Goal: Transaction & Acquisition: Purchase product/service

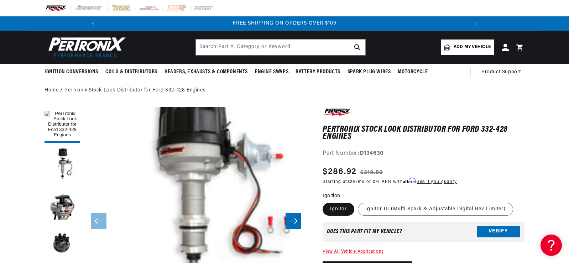
scroll to position [22, 0]
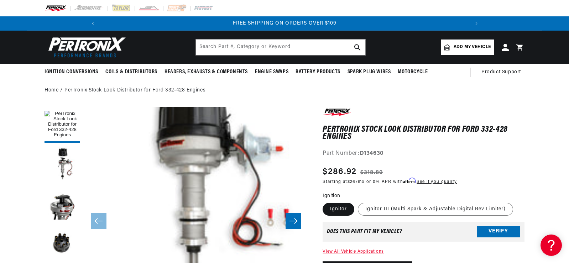
click at [295, 220] on icon "Slide right" at bounding box center [293, 221] width 9 height 7
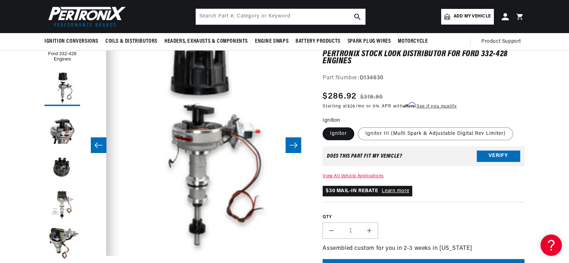
scroll to position [36, 0]
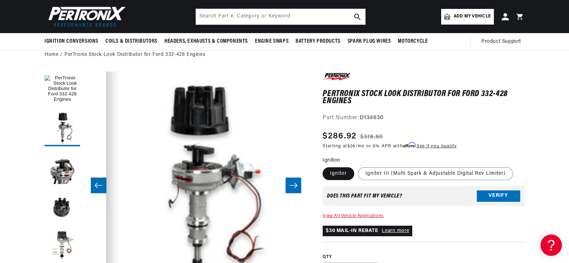
click at [290, 186] on icon "Slide right" at bounding box center [293, 185] width 9 height 7
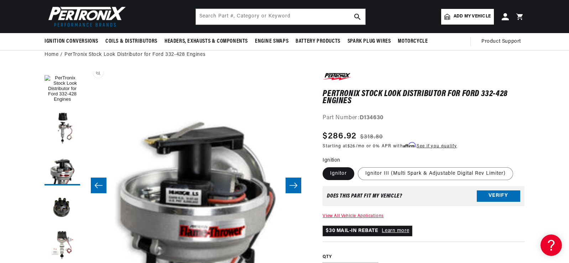
scroll to position [22, 450]
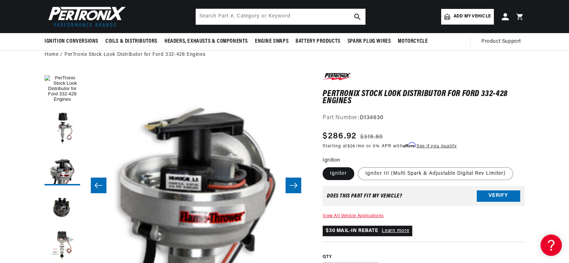
click at [290, 184] on icon "Slide right" at bounding box center [293, 185] width 9 height 7
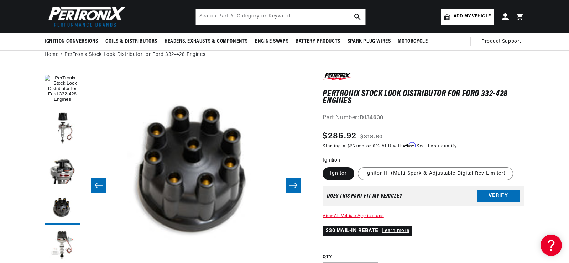
scroll to position [0, 381]
click at [289, 184] on icon "Slide right" at bounding box center [293, 185] width 9 height 7
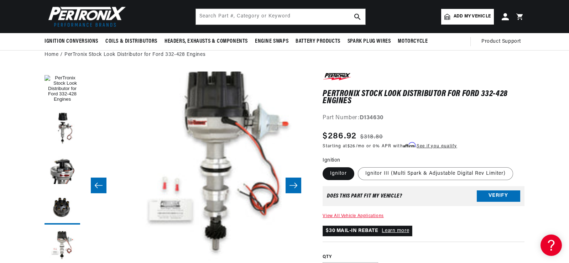
scroll to position [22, 899]
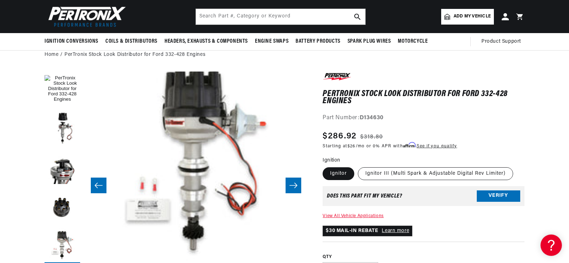
click at [402, 174] on label "Ignitor III (Multi Spark & Adjustable Digital Rev Limiter)" at bounding box center [435, 173] width 155 height 13
click at [358, 166] on input "Ignitor III (Multi Spark & Adjustable Digital Rev Limiter)" at bounding box center [358, 166] width 0 height 0
radio input "true"
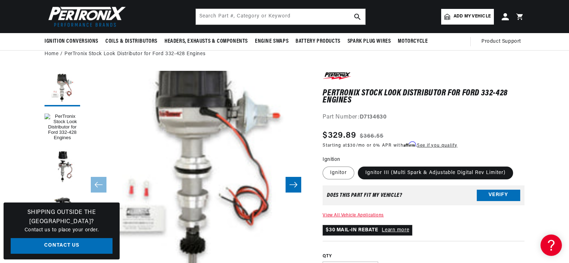
scroll to position [36, 0]
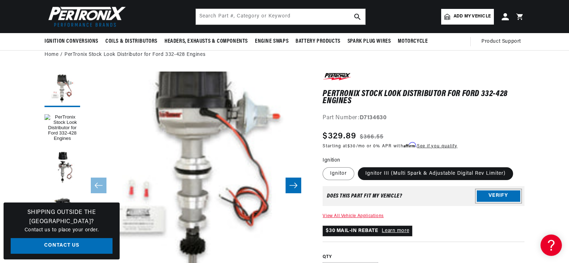
click at [494, 195] on button "Verify" at bounding box center [498, 195] width 43 height 11
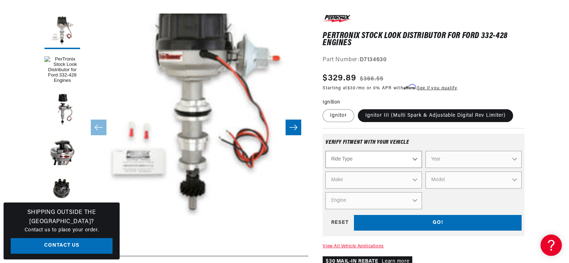
scroll to position [142, 0]
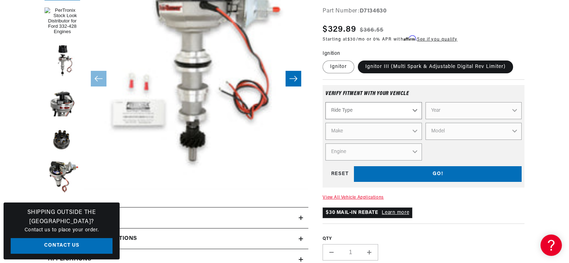
click at [412, 111] on select "Ride Type Automotive Agricultural Industrial Marine Motorcycle" at bounding box center [373, 110] width 96 height 17
select select "Automotive"
click at [325, 102] on select "Ride Type Automotive Agricultural Industrial Marine Motorcycle" at bounding box center [373, 110] width 96 height 17
select select "Automotive"
click at [448, 111] on select "Year 2022 2021 2020 2019 2018 2017 2016 2015 2014 2013 2012 2011 2010 2009 2008…" at bounding box center [474, 110] width 96 height 17
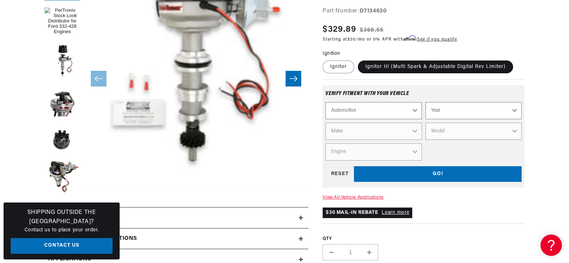
scroll to position [0, 381]
select select "1966"
click at [426, 102] on select "Year 2022 2021 2020 2019 2018 2017 2016 2015 2014 2013 2012 2011 2010 2009 2008…" at bounding box center [474, 110] width 96 height 17
select select "1966"
click at [395, 132] on select "Make Alfa Romeo American Motors Aston Martin Austin Austin Healey Avanti Bentle…" at bounding box center [373, 131] width 96 height 17
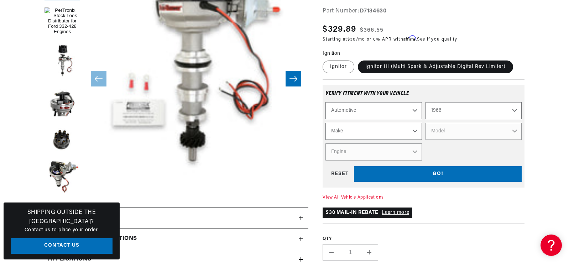
select select "Ford"
click at [325, 123] on select "Make Alfa Romeo American Motors Aston Martin Austin Austin Healey Avanti Bentle…" at bounding box center [373, 131] width 96 height 17
select select "Ford"
click at [449, 104] on select "2022 2021 2020 2019 2018 2017 2016 2015 2014 2013 2012 2011 2010 2009 2008 2007…" at bounding box center [474, 110] width 96 height 17
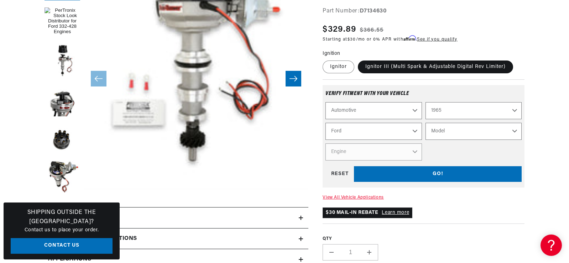
click at [426, 102] on select "2022 2021 2020 2019 2018 2017 2016 2015 2014 2013 2012 2011 2010 2009 2008 2007…" at bounding box center [474, 110] width 96 height 17
select select "1965"
click at [449, 127] on select "Model Club Wagon Country Sedan Country Squire Custom Custom 500 Econoline F-100…" at bounding box center [474, 131] width 96 height 17
select select "F-100"
click at [426, 123] on select "Model Club Wagon Country Sedan Country Squire Custom Custom 500 Econoline F-100…" at bounding box center [474, 131] width 96 height 17
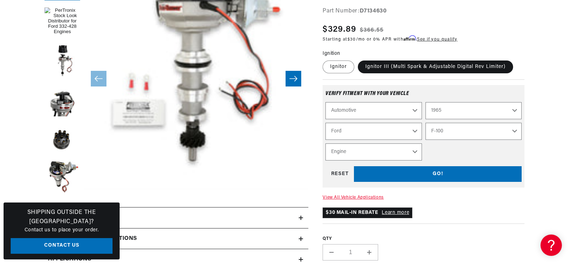
click at [396, 150] on select "Engine 289cid / 4.7L 292cid / 4.8L 352cid / 5.8L" at bounding box center [373, 151] width 96 height 17
click at [441, 135] on select "Club Wagon Country Sedan Country Squire Custom Custom 500 Econoline F-100 F-250…" at bounding box center [474, 131] width 96 height 17
click at [426, 123] on select "Club Wagon Country Sedan Country Squire Custom Custom 500 Econoline F-100 F-250…" at bounding box center [474, 131] width 96 height 17
select select "Fairlane"
click at [401, 148] on select "Engine 3.6L 3.7L 4.1L 5.4L 170cid / 2.8L 200cid / 3.3L 260cid / 4.3L 289cid / 4…" at bounding box center [373, 151] width 96 height 17
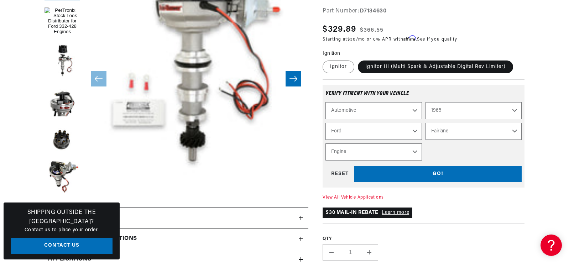
select select "360cid-5.9L"
click at [325, 143] on select "Engine 3.6L 3.7L 4.1L 5.4L 170cid / 2.8L 200cid / 3.3L 260cid / 4.3L 289cid / 4…" at bounding box center [373, 151] width 96 height 17
select select "Engine"
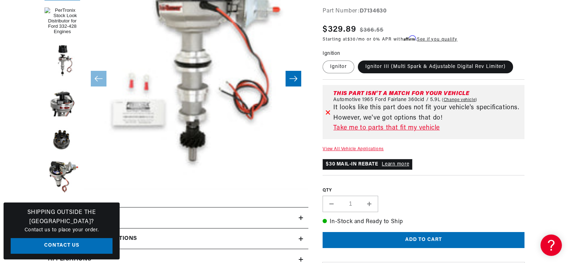
scroll to position [0, 381]
click at [387, 126] on link "Take me to parts that fit my vehicle" at bounding box center [427, 128] width 188 height 10
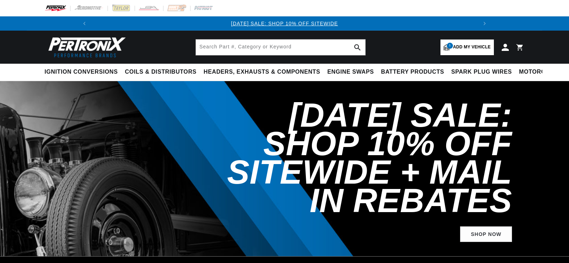
select select "1965"
select select "Ford"
select select "Fairlane"
select select "360cid-5.9L"
click at [474, 46] on span "Add my vehicle" at bounding box center [472, 47] width 38 height 7
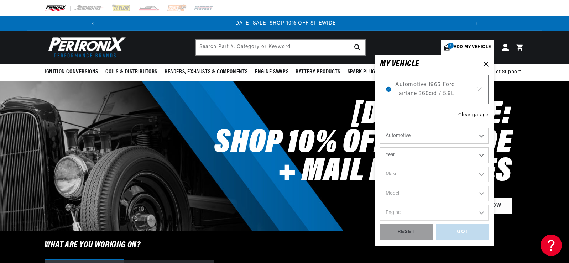
click at [468, 42] on link "1 Add my vehicle" at bounding box center [467, 48] width 53 height 16
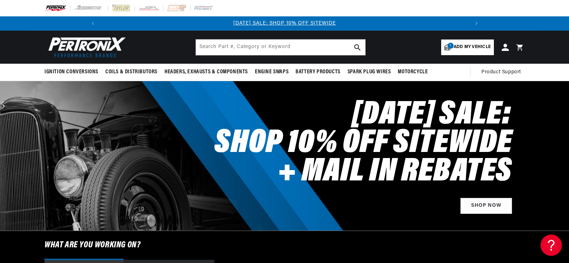
click at [419, 34] on header "BETTER SEARCH RESULTS Add your vehicle's year, make, and model to find parts be…" at bounding box center [285, 47] width 516 height 33
click at [310, 51] on input "text" at bounding box center [280, 48] width 169 height 16
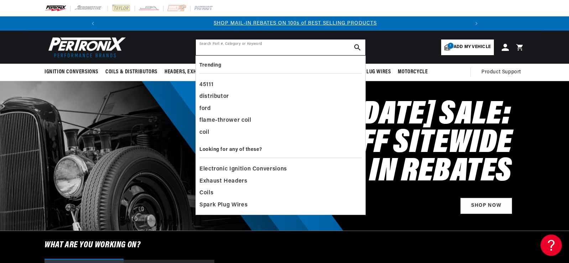
scroll to position [0, 381]
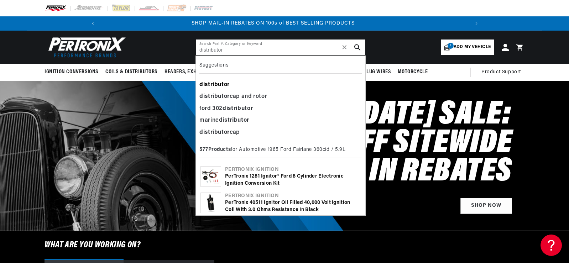
type input "distributor"
click at [217, 84] on b "distributor" at bounding box center [214, 85] width 30 height 6
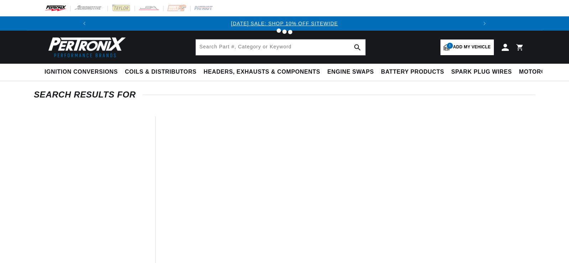
type input "distributor"
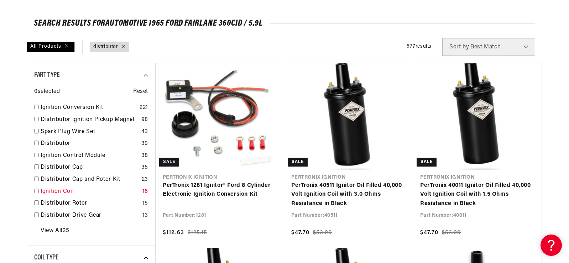
scroll to position [0, 381]
click at [36, 178] on input "checkbox" at bounding box center [36, 179] width 5 height 5
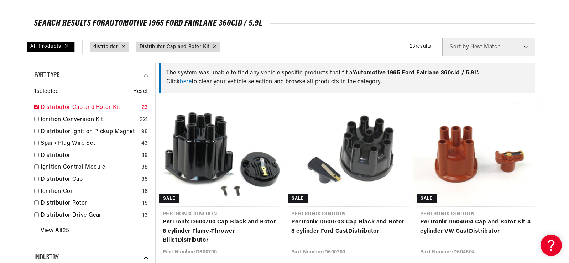
click at [36, 107] on input "checkbox" at bounding box center [36, 107] width 5 height 5
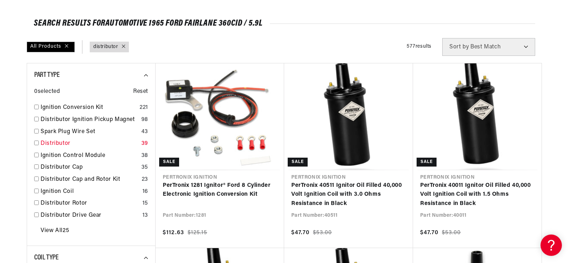
scroll to position [0, 761]
click at [36, 141] on input "checkbox" at bounding box center [36, 143] width 5 height 5
checkbox input "false"
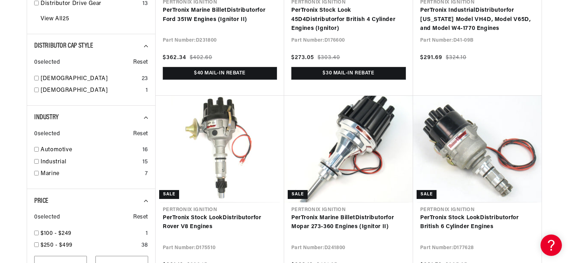
scroll to position [285, 0]
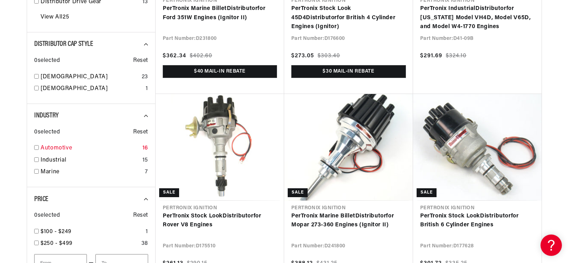
click at [37, 147] on input "checkbox" at bounding box center [36, 147] width 5 height 5
checkbox input "true"
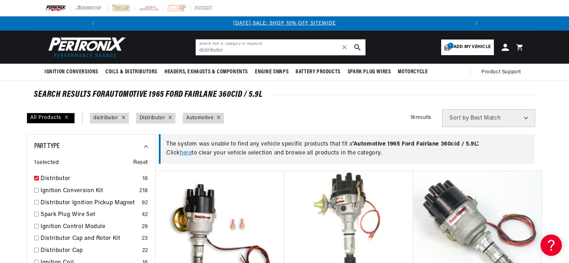
click at [471, 117] on select "Best Match Featured Name, A-Z Name, Z-A Price, Low to High Price, High to Low" at bounding box center [488, 118] width 93 height 18
click at [124, 119] on icon at bounding box center [124, 118] width 4 height 4
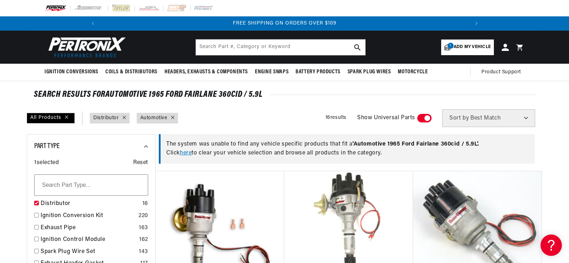
scroll to position [0, 761]
drag, startPoint x: 423, startPoint y: 117, endPoint x: 369, endPoint y: 121, distance: 54.9
click at [423, 117] on span at bounding box center [424, 118] width 14 height 9
click at [423, 120] on input "checkbox" at bounding box center [421, 120] width 5 height 0
click at [175, 116] on div "Industry : Automotive" at bounding box center [157, 118] width 41 height 11
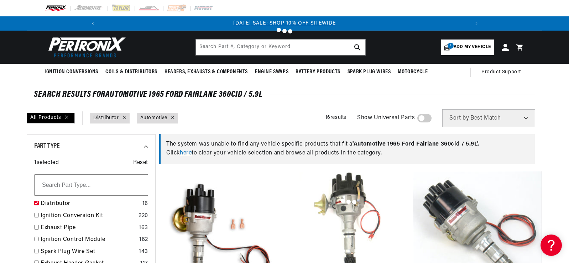
checkbox input "false"
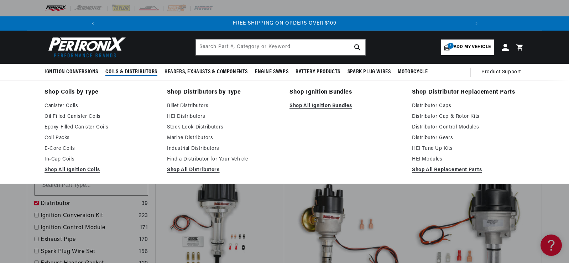
scroll to position [0, 761]
click at [310, 104] on link "Shop All Ignition Bundles" at bounding box center [345, 106] width 113 height 9
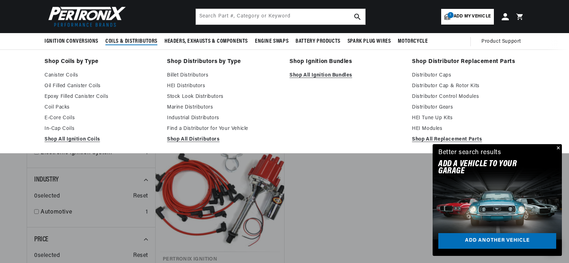
scroll to position [0, 761]
click at [202, 75] on link "Billet Distributors" at bounding box center [223, 75] width 113 height 9
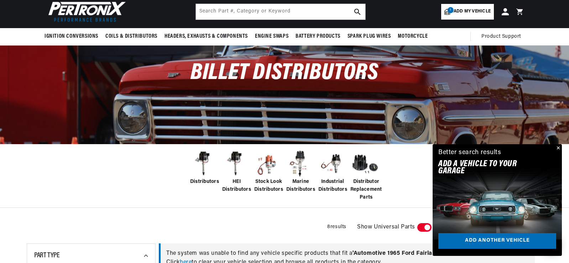
scroll to position [0, 381]
click at [204, 179] on span "Distributors" at bounding box center [204, 182] width 29 height 8
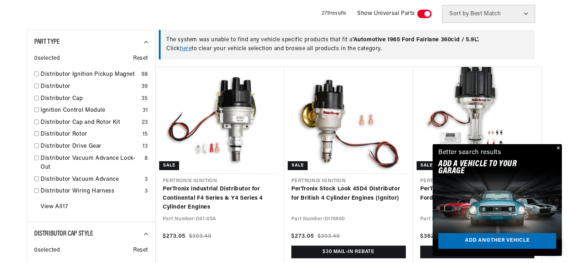
click at [558, 147] on button "Close" at bounding box center [557, 148] width 9 height 9
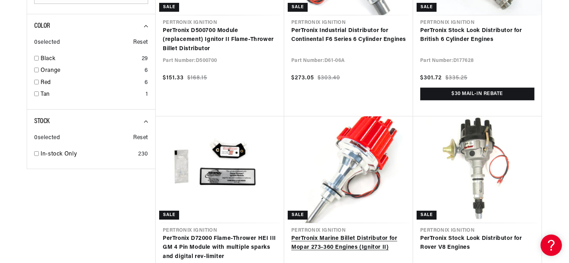
scroll to position [890, 0]
